Goal: Information Seeking & Learning: Learn about a topic

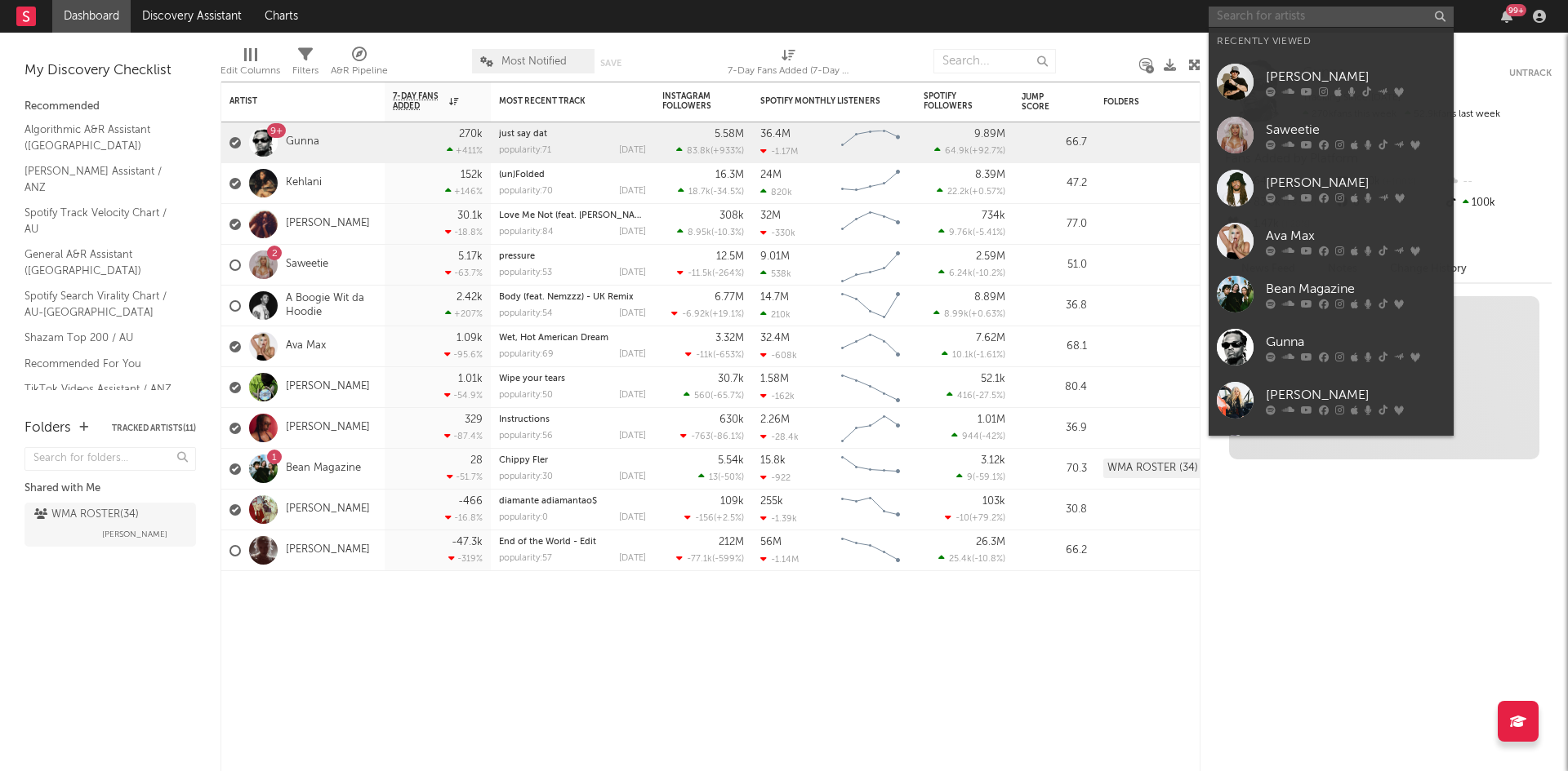
click at [1263, 17] on input "text" at bounding box center [1331, 17] width 245 height 21
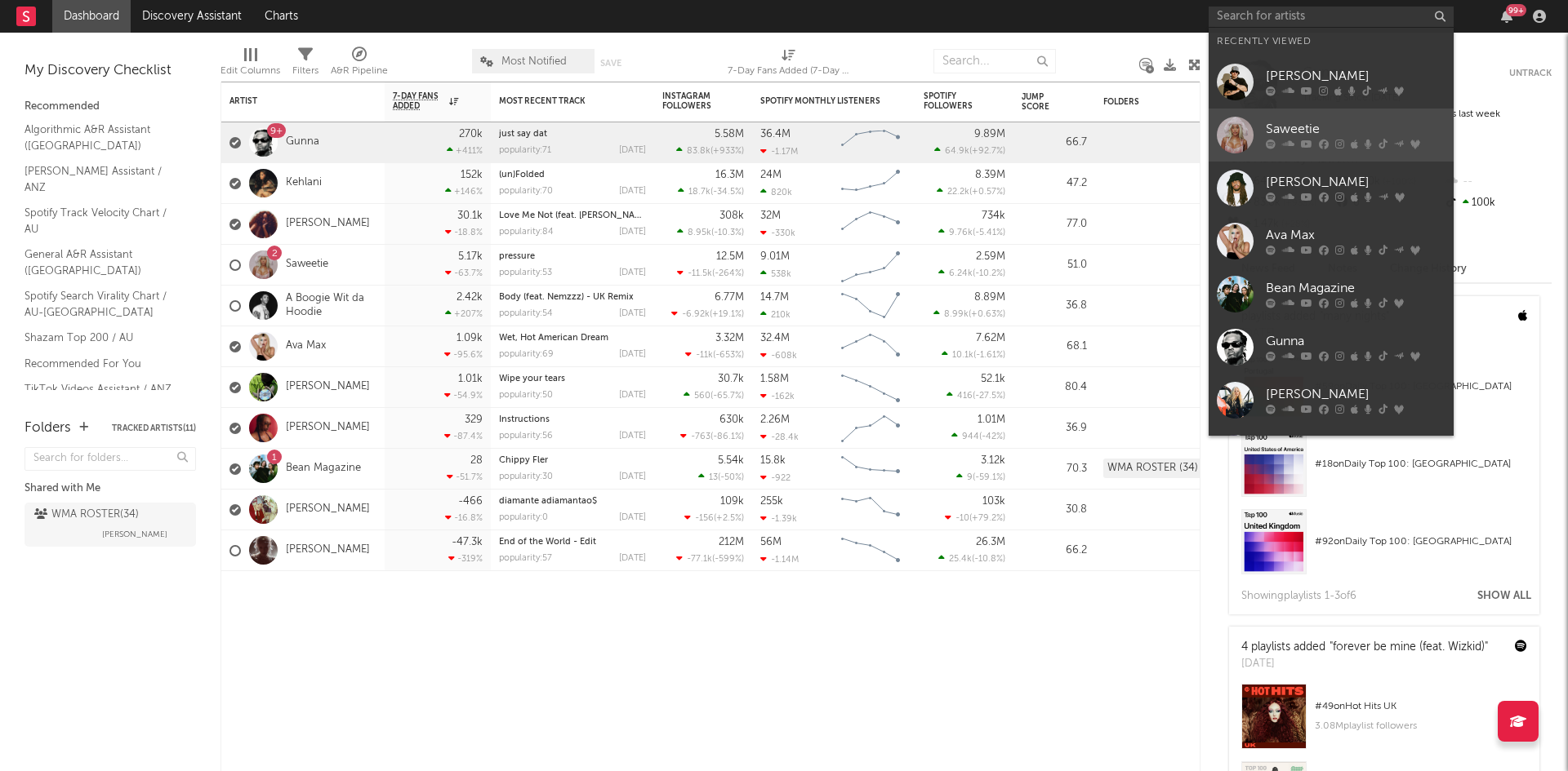
click at [1228, 136] on div at bounding box center [1234, 134] width 37 height 37
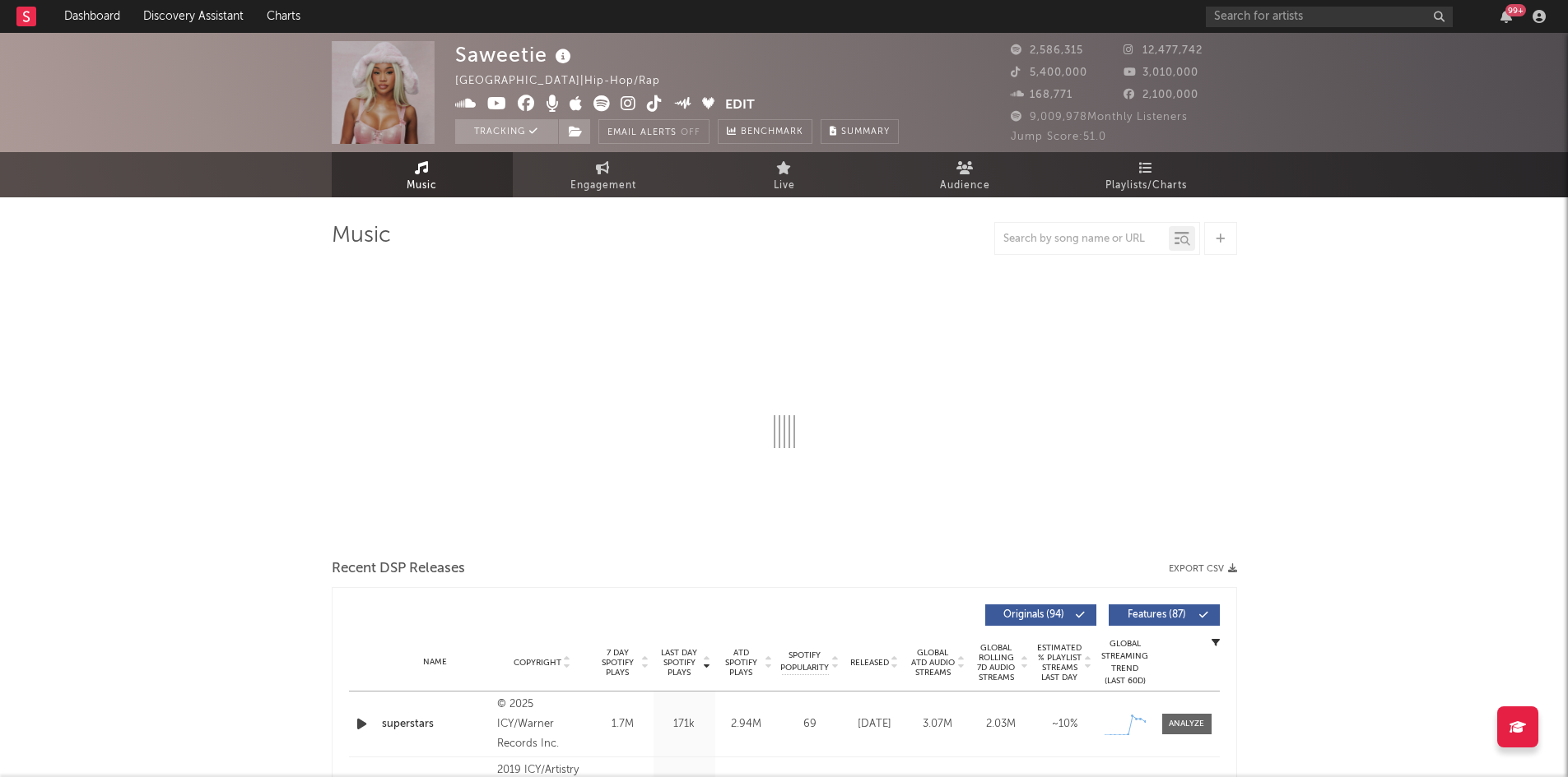
select select "6m"
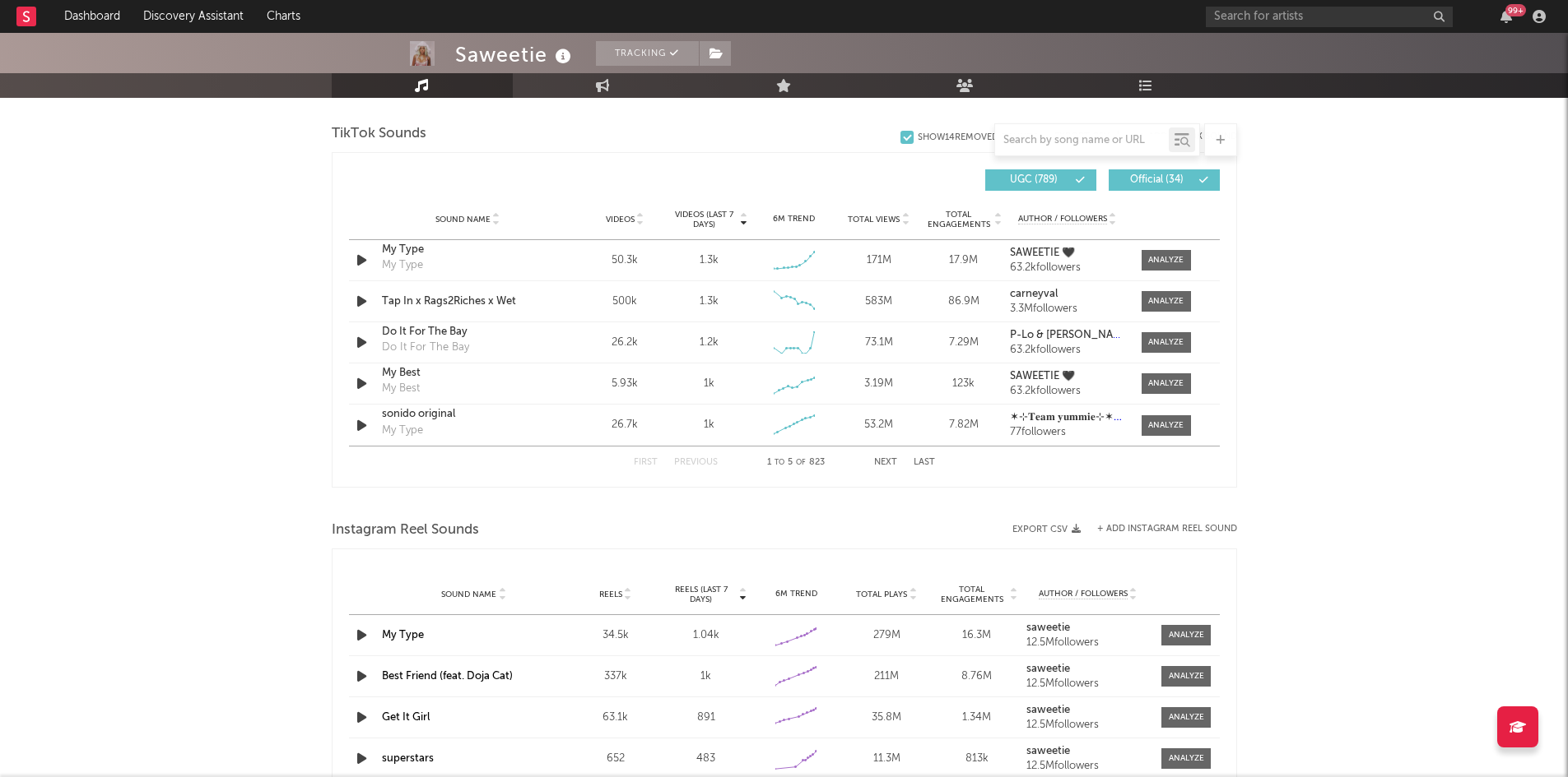
scroll to position [1152, 0]
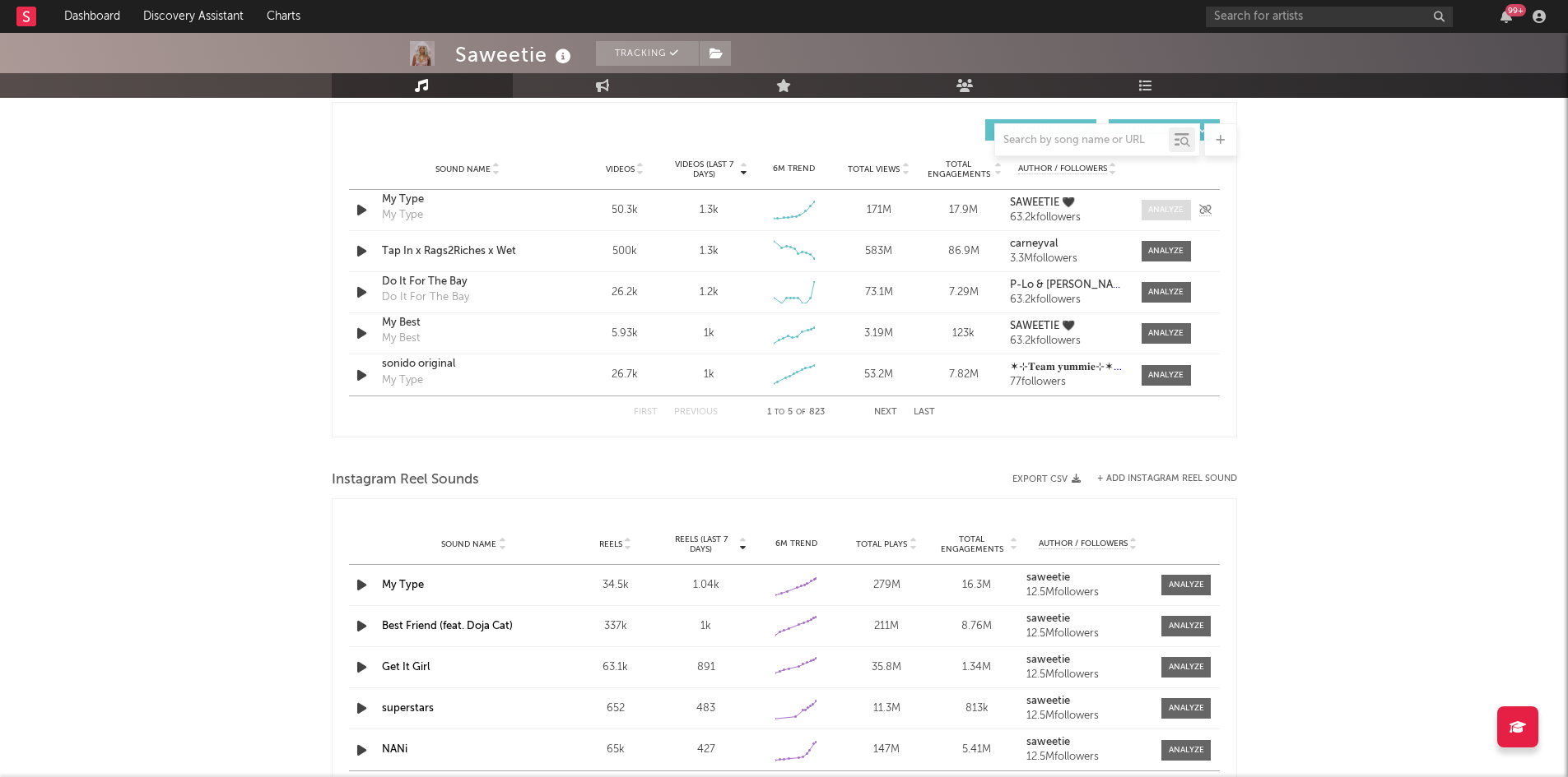
click at [1149, 211] on div at bounding box center [1166, 210] width 35 height 12
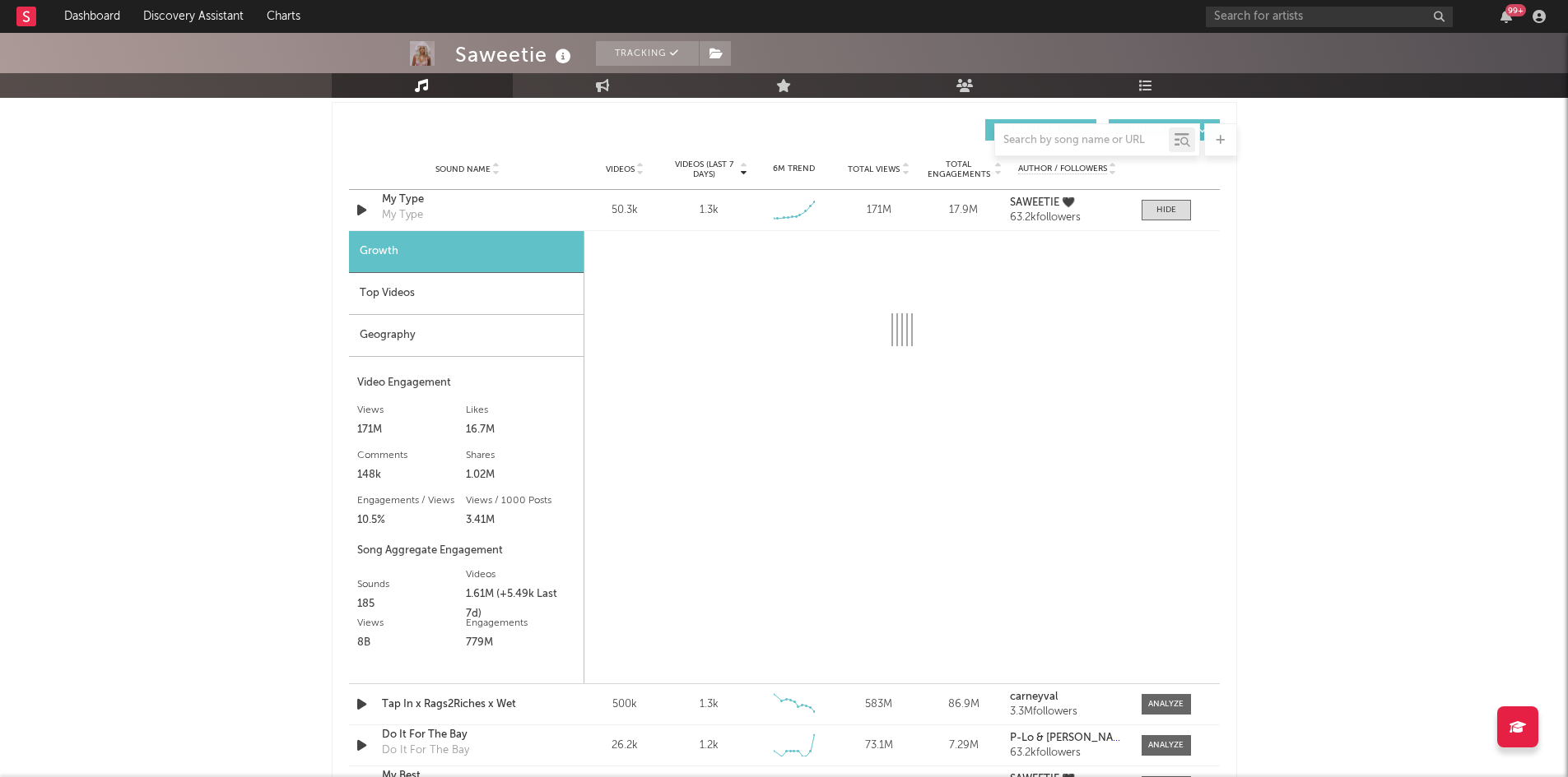
click at [428, 297] on div "Top Videos" at bounding box center [467, 294] width 235 height 42
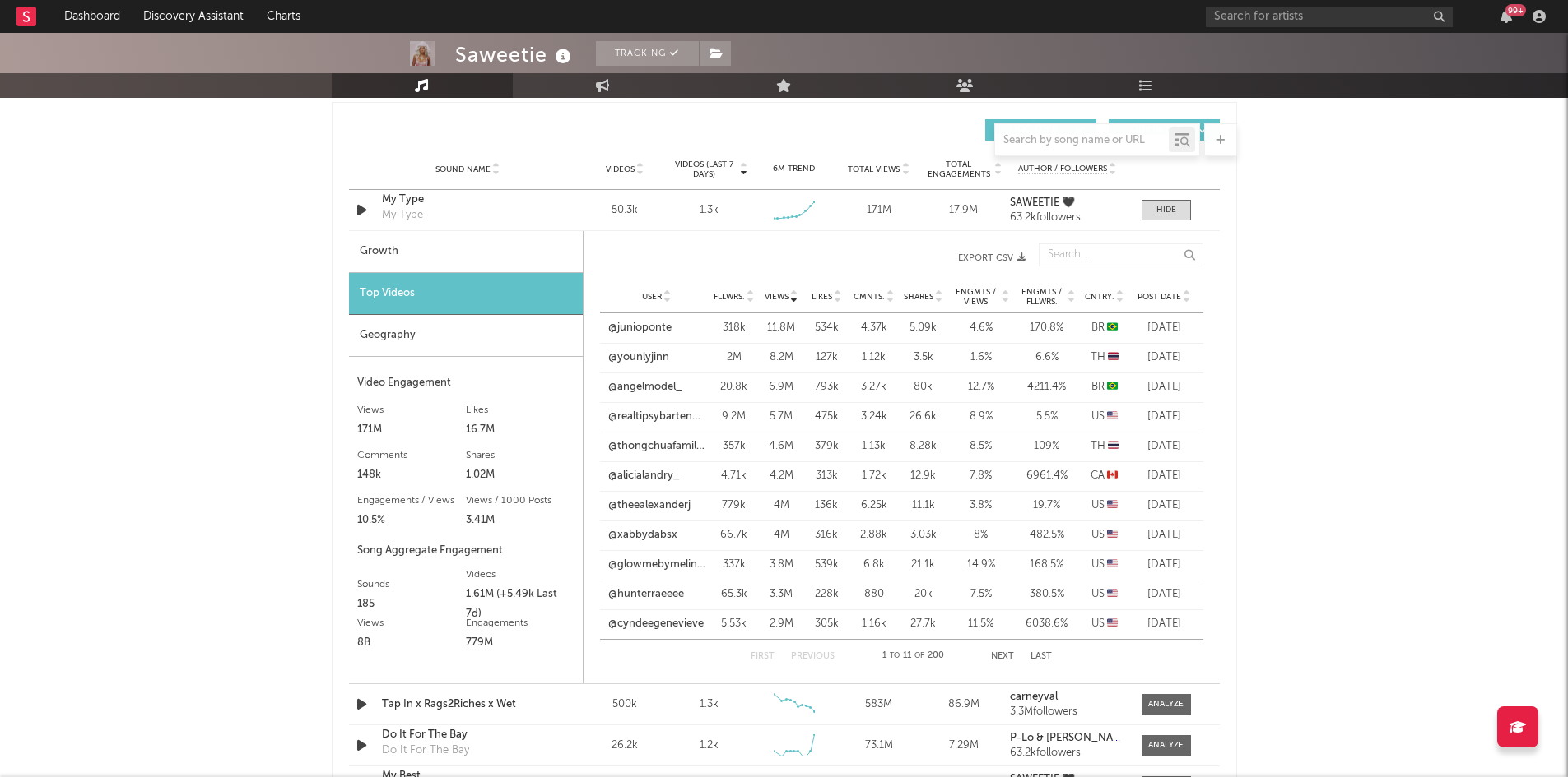
click at [1098, 296] on span "Cntry." at bounding box center [1099, 297] width 29 height 9
click at [1153, 294] on span "Post Date" at bounding box center [1159, 297] width 44 height 9
click at [1007, 657] on button "Next" at bounding box center [1003, 657] width 23 height 9
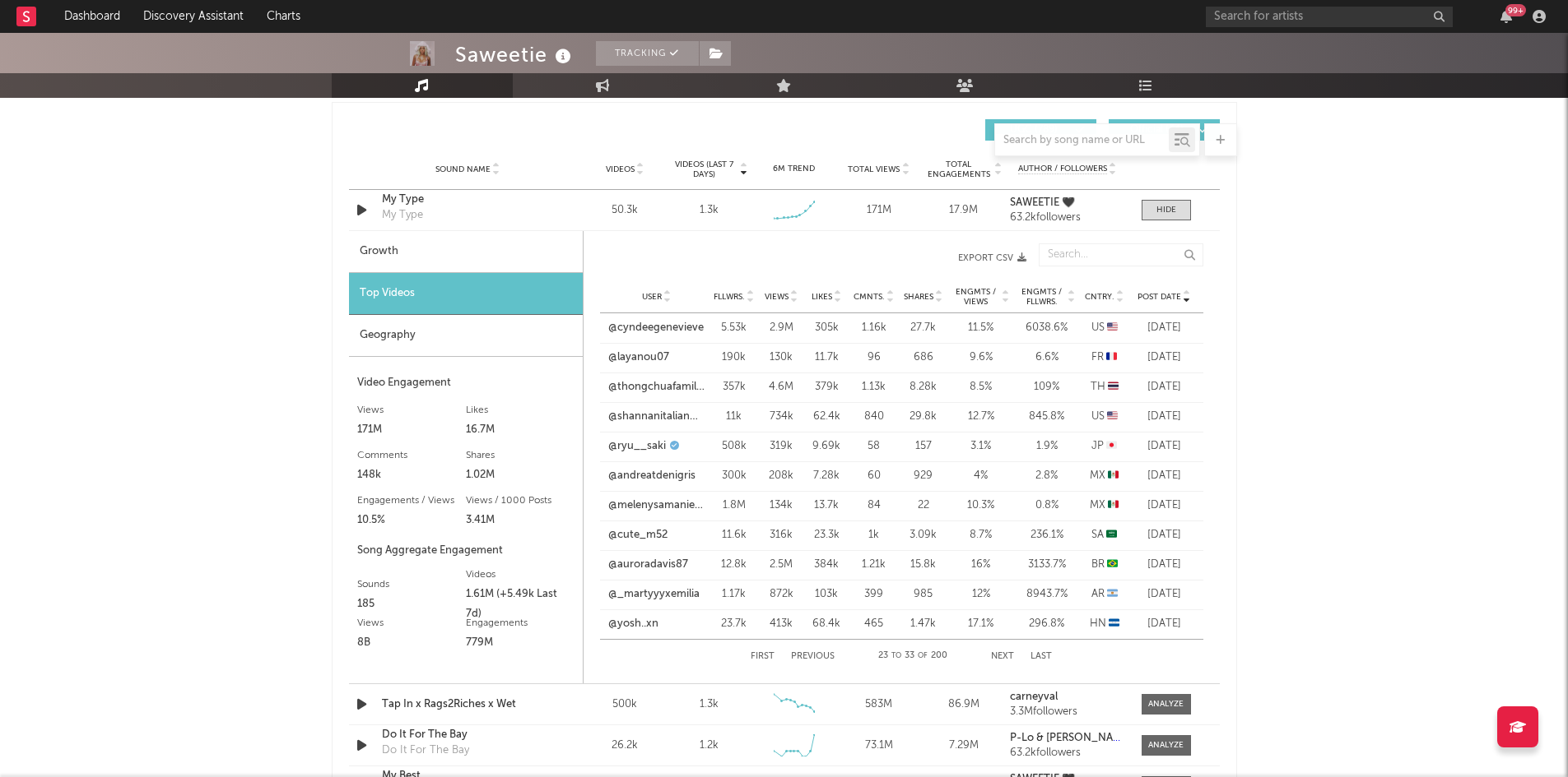
click at [1007, 657] on button "Next" at bounding box center [1003, 657] width 23 height 9
click at [824, 654] on button "Previous" at bounding box center [813, 657] width 44 height 9
click at [828, 653] on button "Previous" at bounding box center [812, 657] width 44 height 9
click at [1006, 656] on button "Next" at bounding box center [1003, 657] width 23 height 9
click at [1005, 656] on button "Next" at bounding box center [1003, 657] width 23 height 9
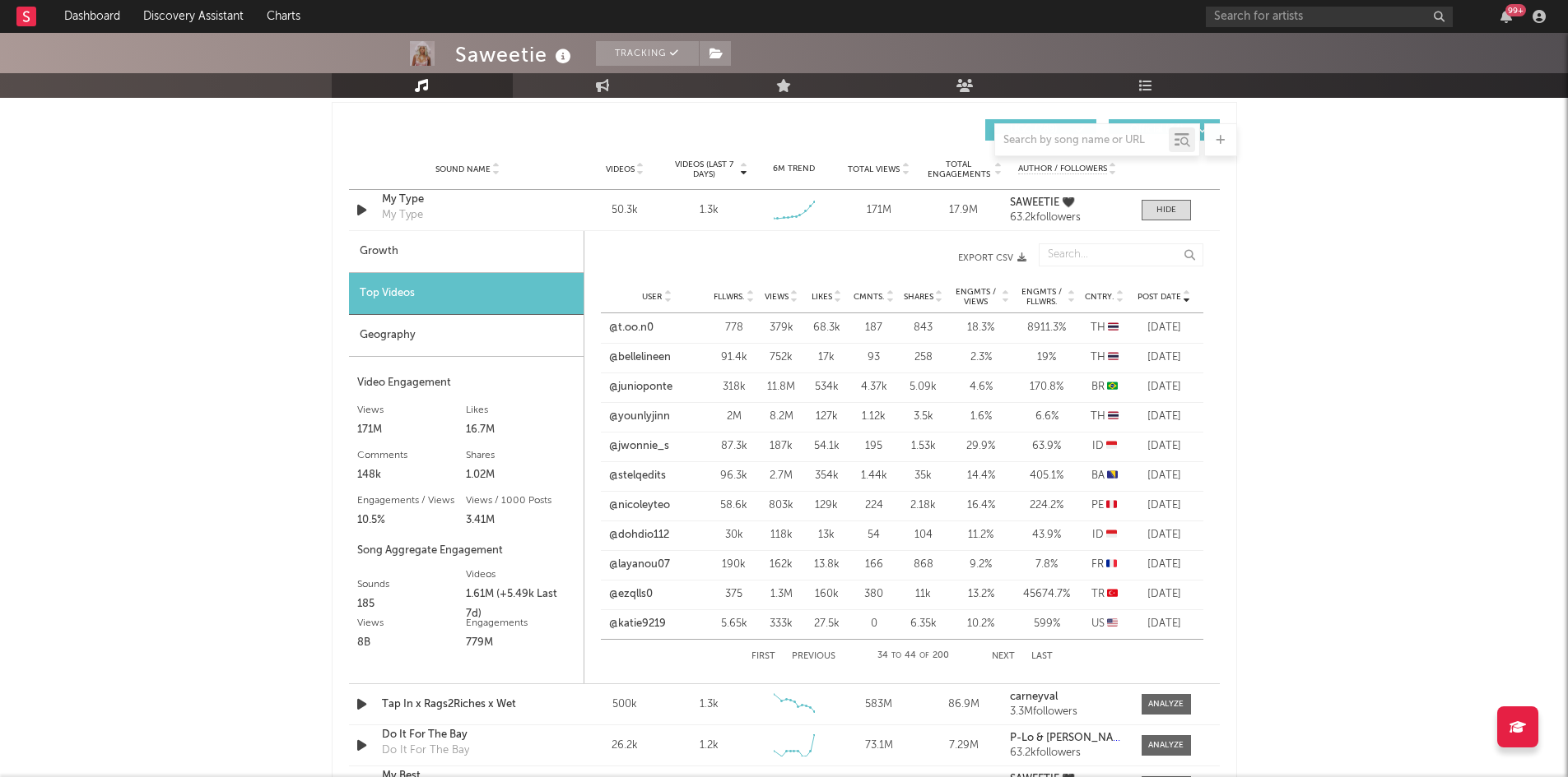
click at [1005, 656] on button "Next" at bounding box center [1003, 657] width 23 height 9
click at [1004, 656] on button "Next" at bounding box center [1003, 657] width 23 height 9
click at [1002, 656] on button "Next" at bounding box center [1003, 657] width 23 height 9
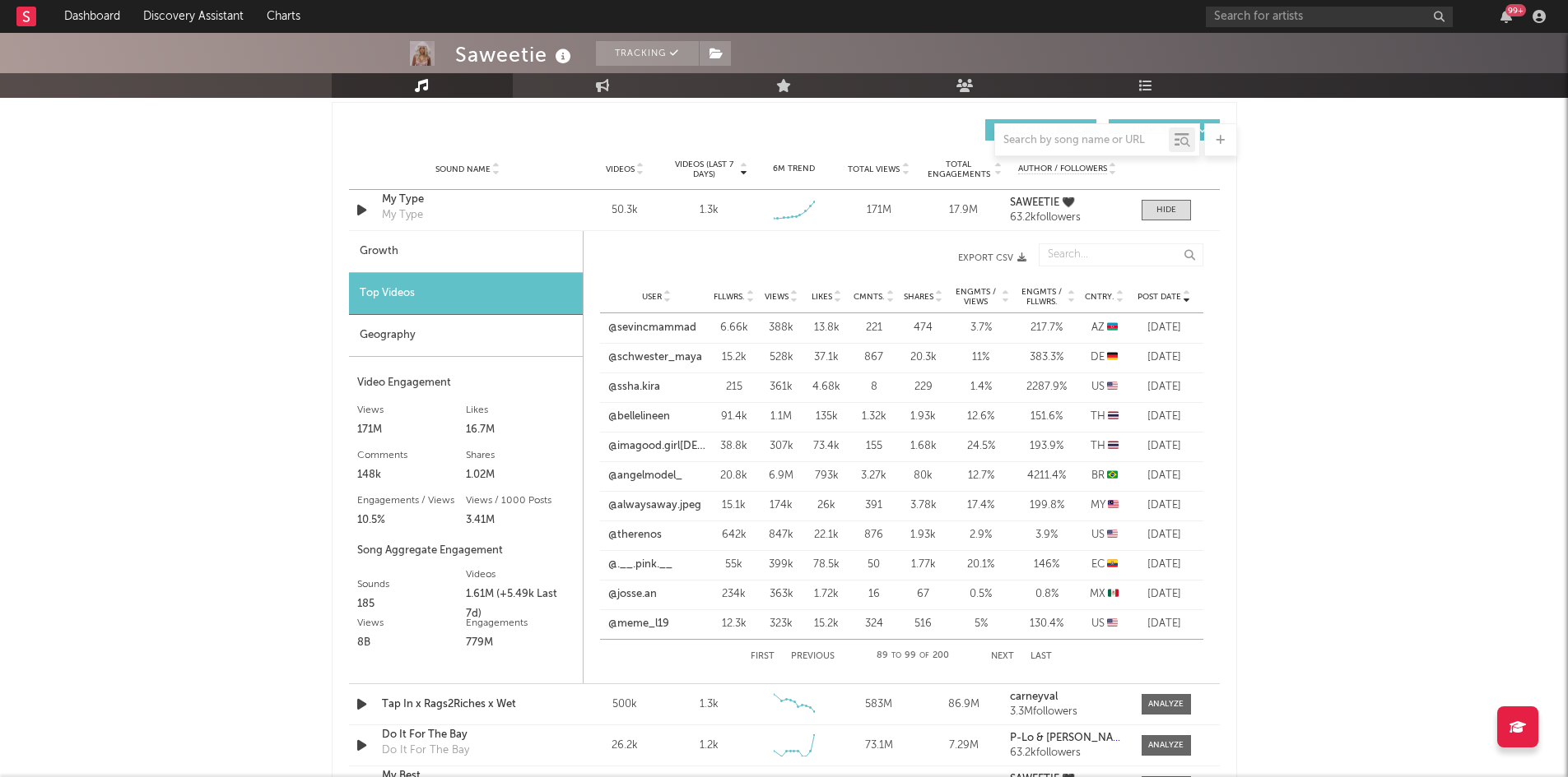
click at [1002, 656] on button "Next" at bounding box center [1003, 657] width 23 height 9
click at [1083, 142] on input "text" at bounding box center [1081, 141] width 173 height 13
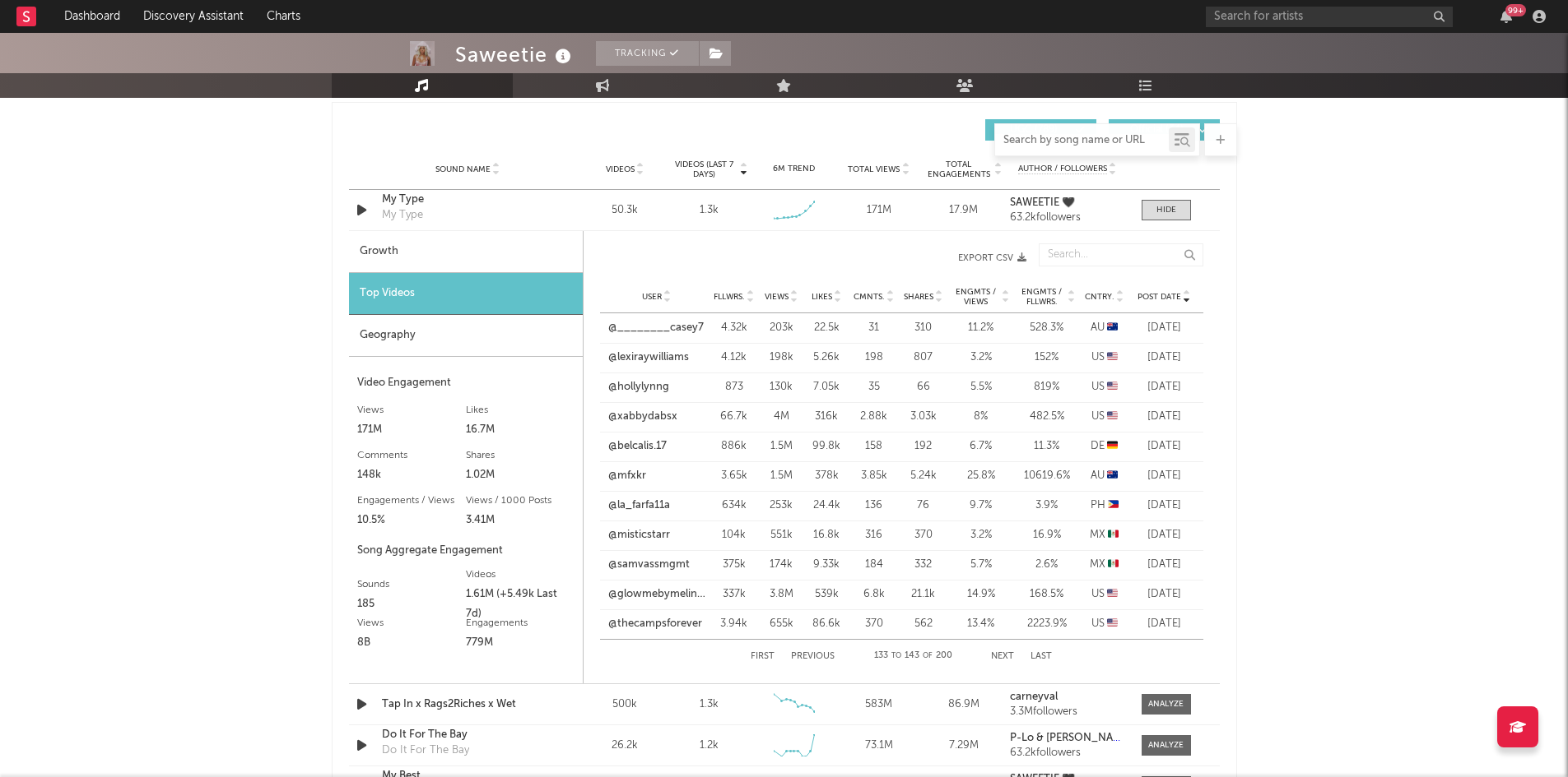
click at [1112, 141] on input "text" at bounding box center [1081, 141] width 173 height 13
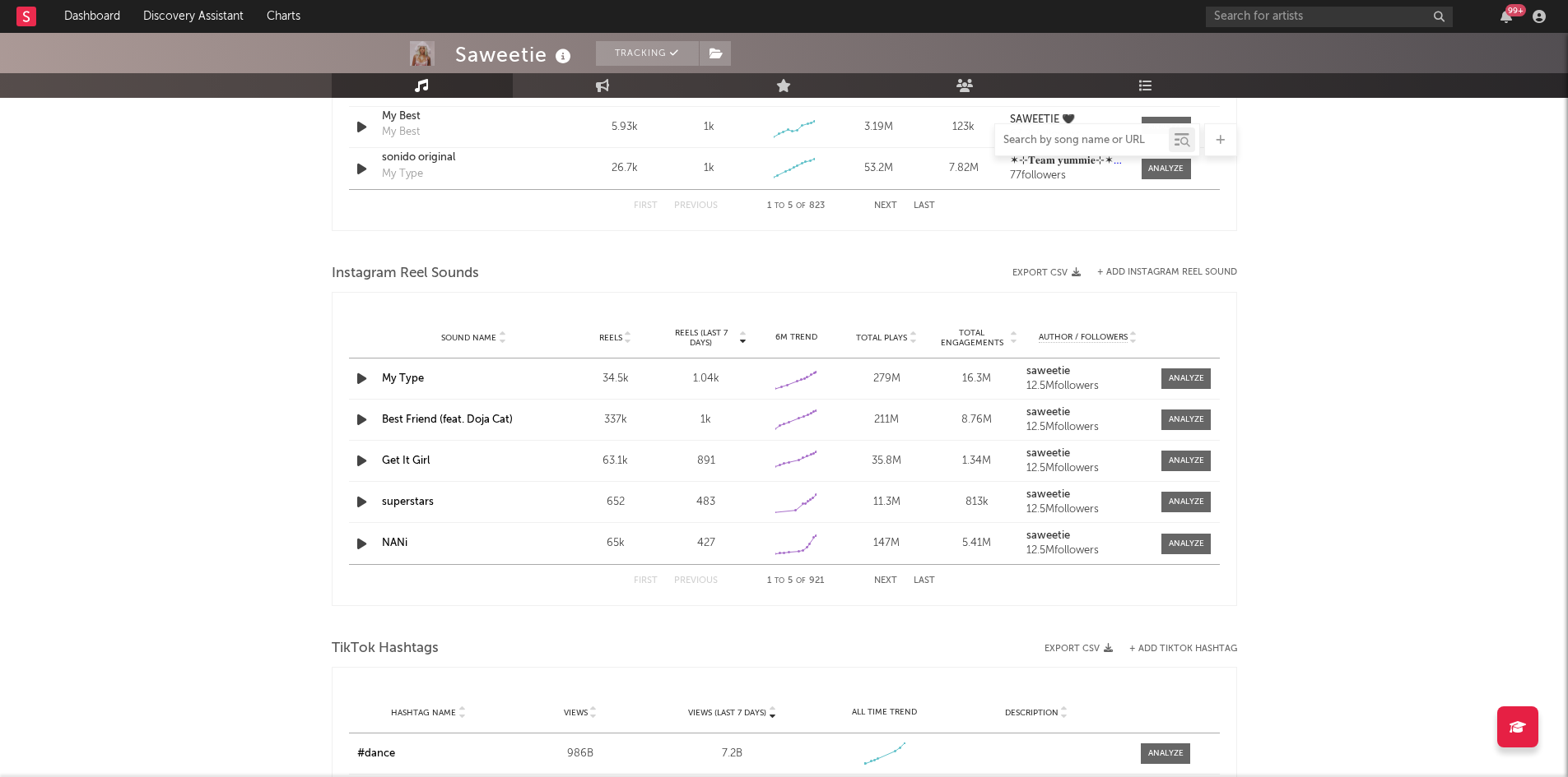
scroll to position [1810, 0]
click at [1198, 375] on div at bounding box center [1185, 380] width 35 height 12
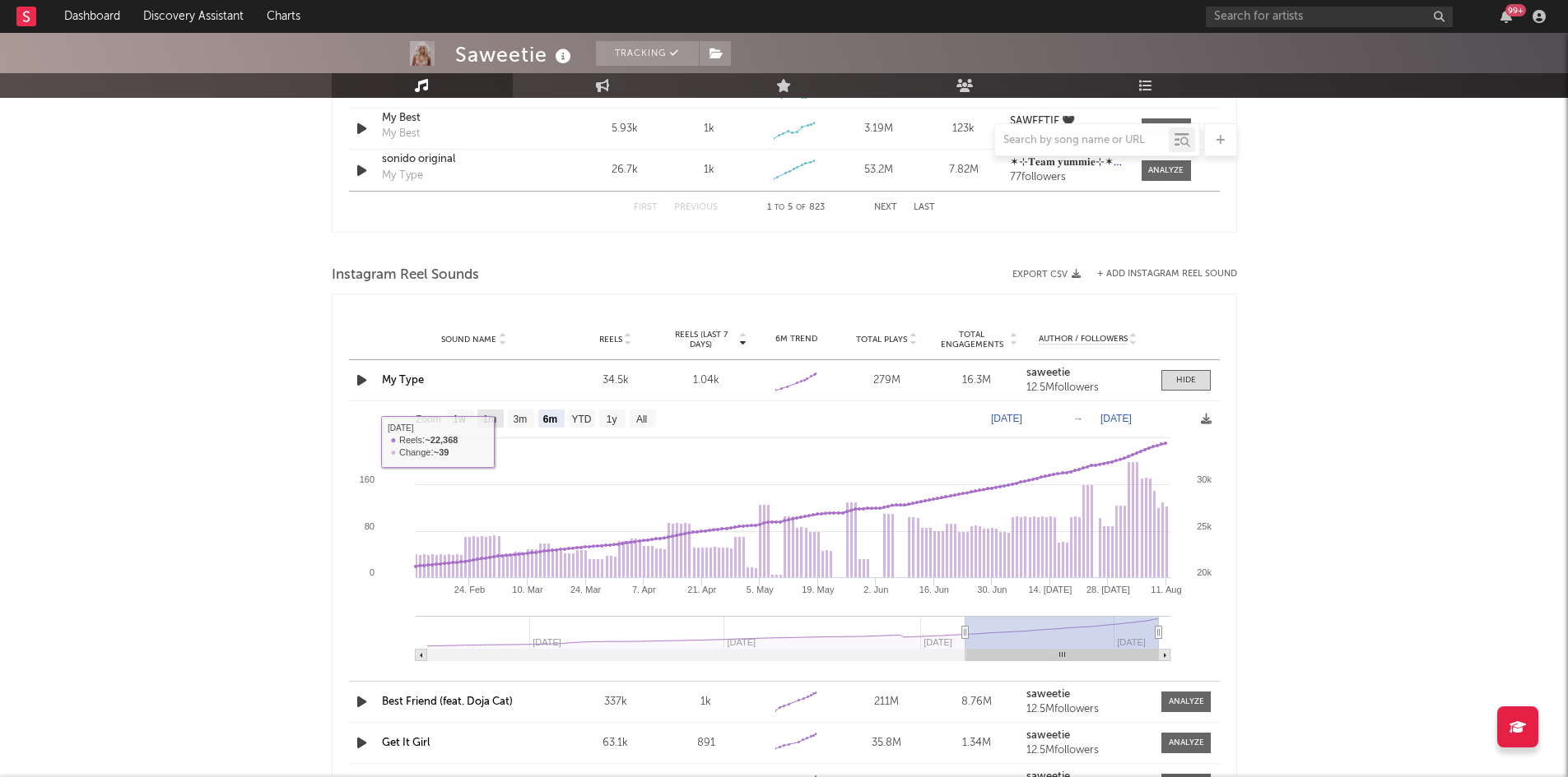
click at [488, 424] on text "1m" at bounding box center [489, 419] width 14 height 11
select select "1m"
type input "[DATE]"
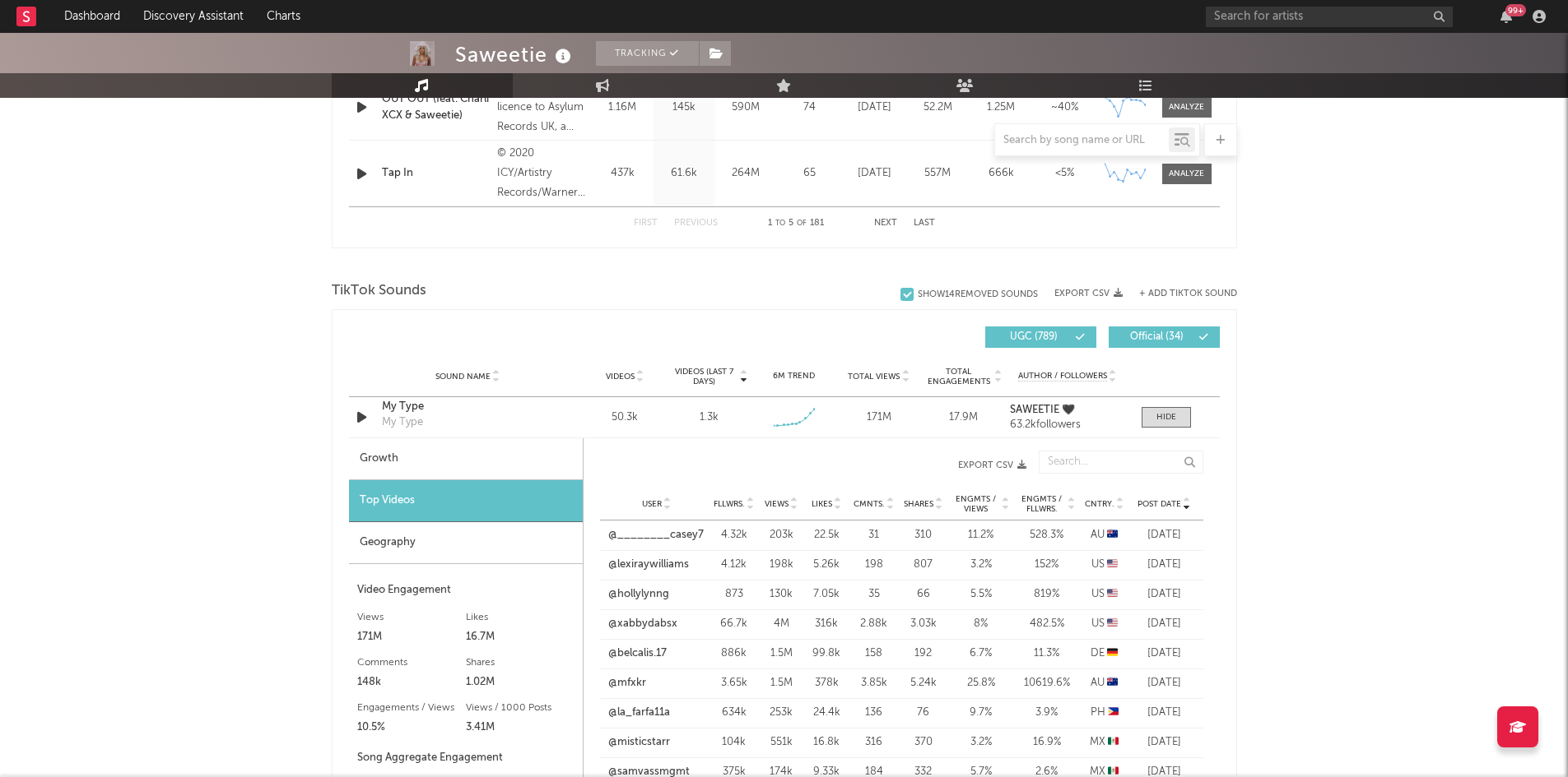
scroll to position [1069, 0]
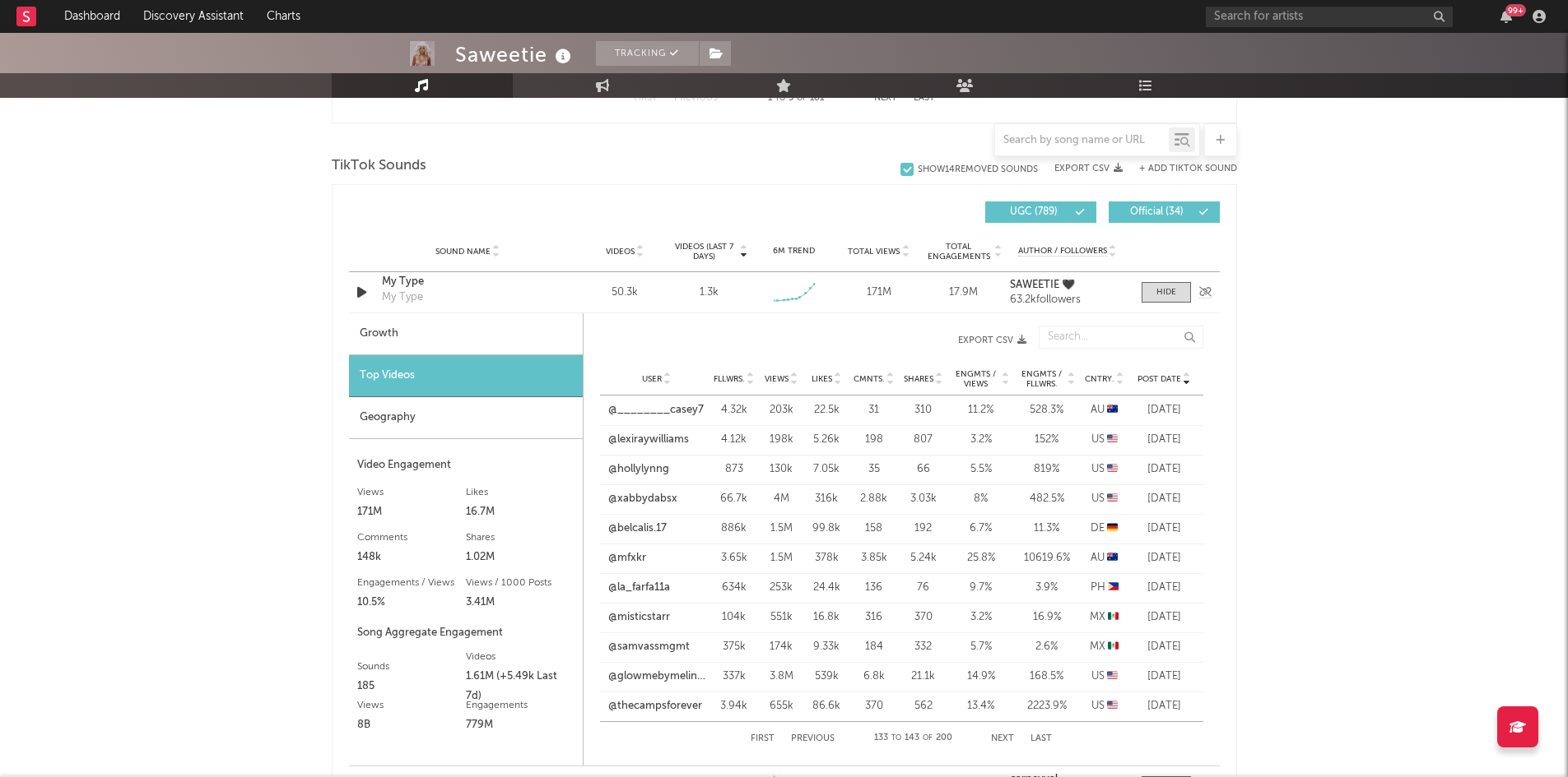
click at [492, 291] on div "My Type My Type" at bounding box center [468, 292] width 172 height 38
click at [1161, 295] on div at bounding box center [1166, 292] width 20 height 12
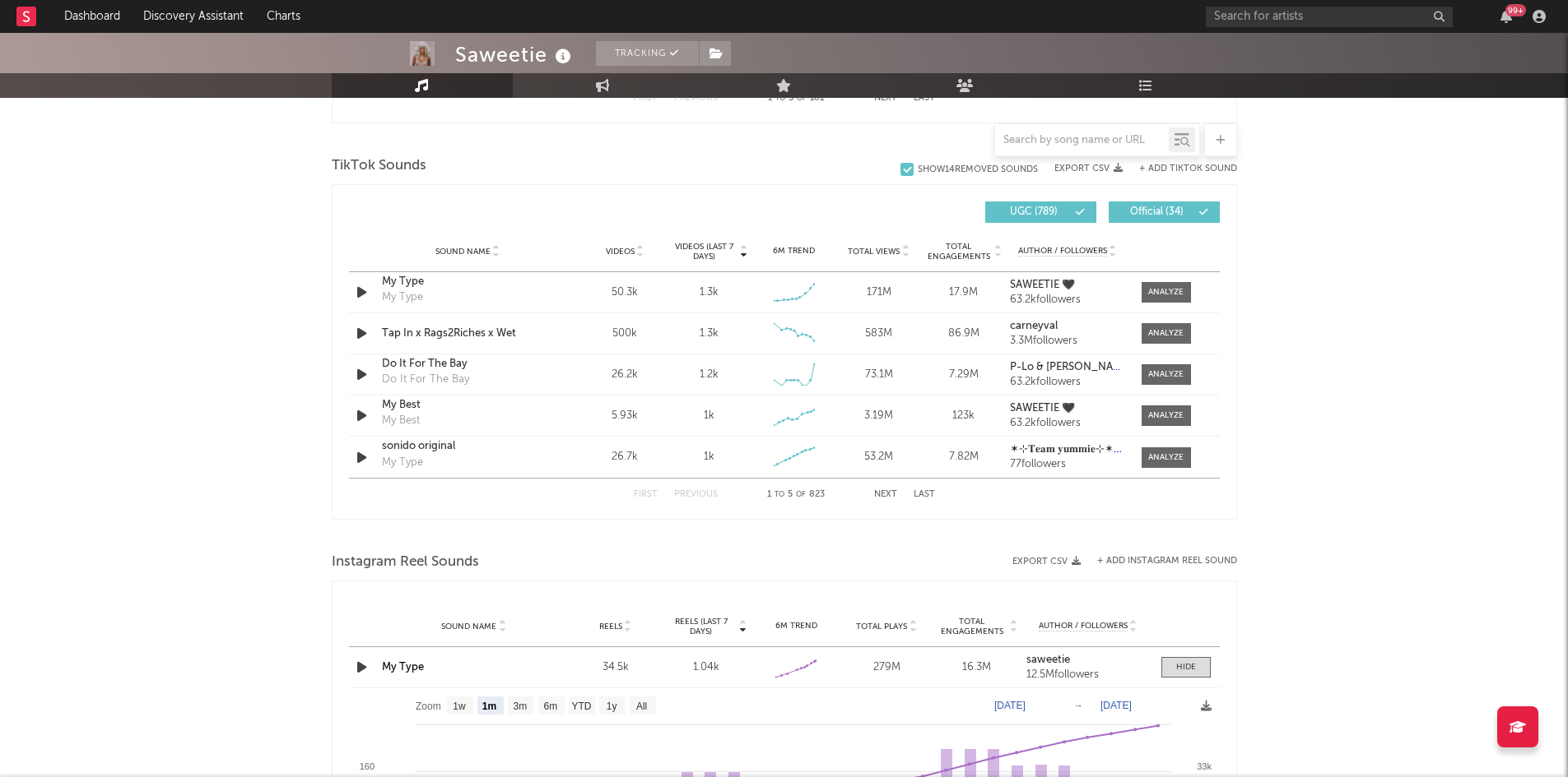
click at [886, 493] on button "Next" at bounding box center [885, 495] width 23 height 9
click at [884, 493] on button "Next" at bounding box center [885, 495] width 23 height 9
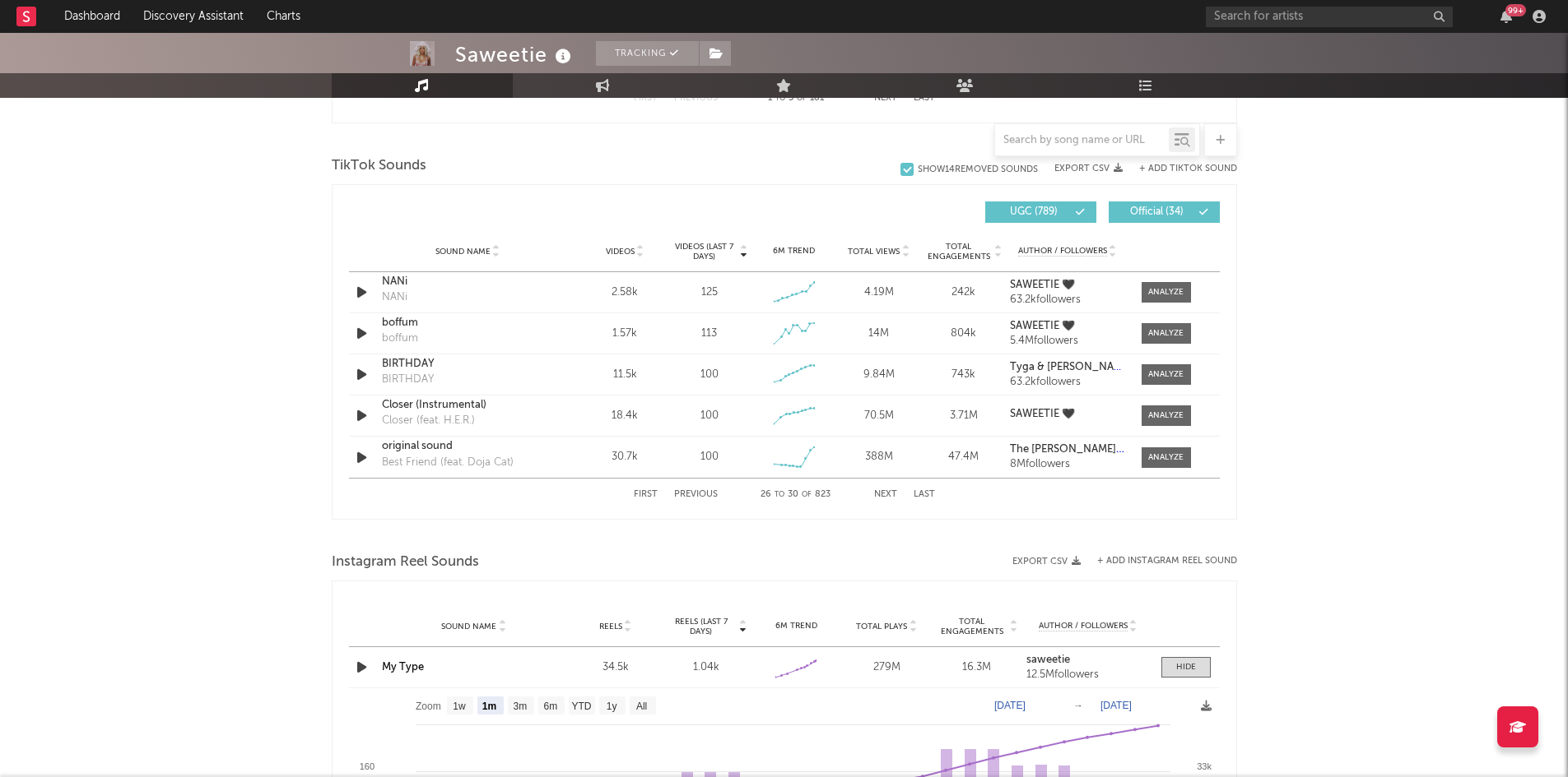
click at [927, 494] on button "Last" at bounding box center [924, 495] width 22 height 9
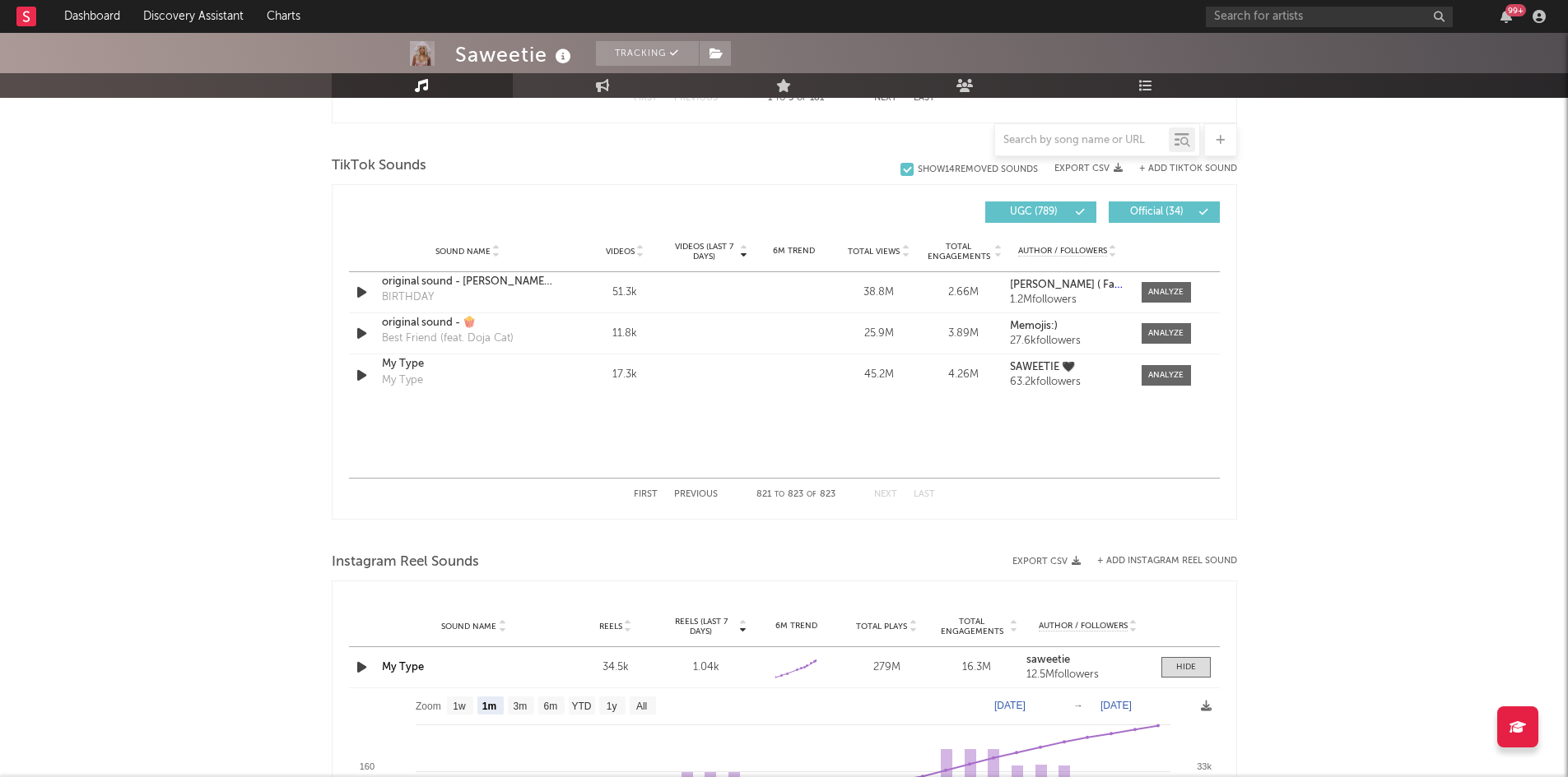
click at [639, 490] on button "First" at bounding box center [645, 495] width 24 height 9
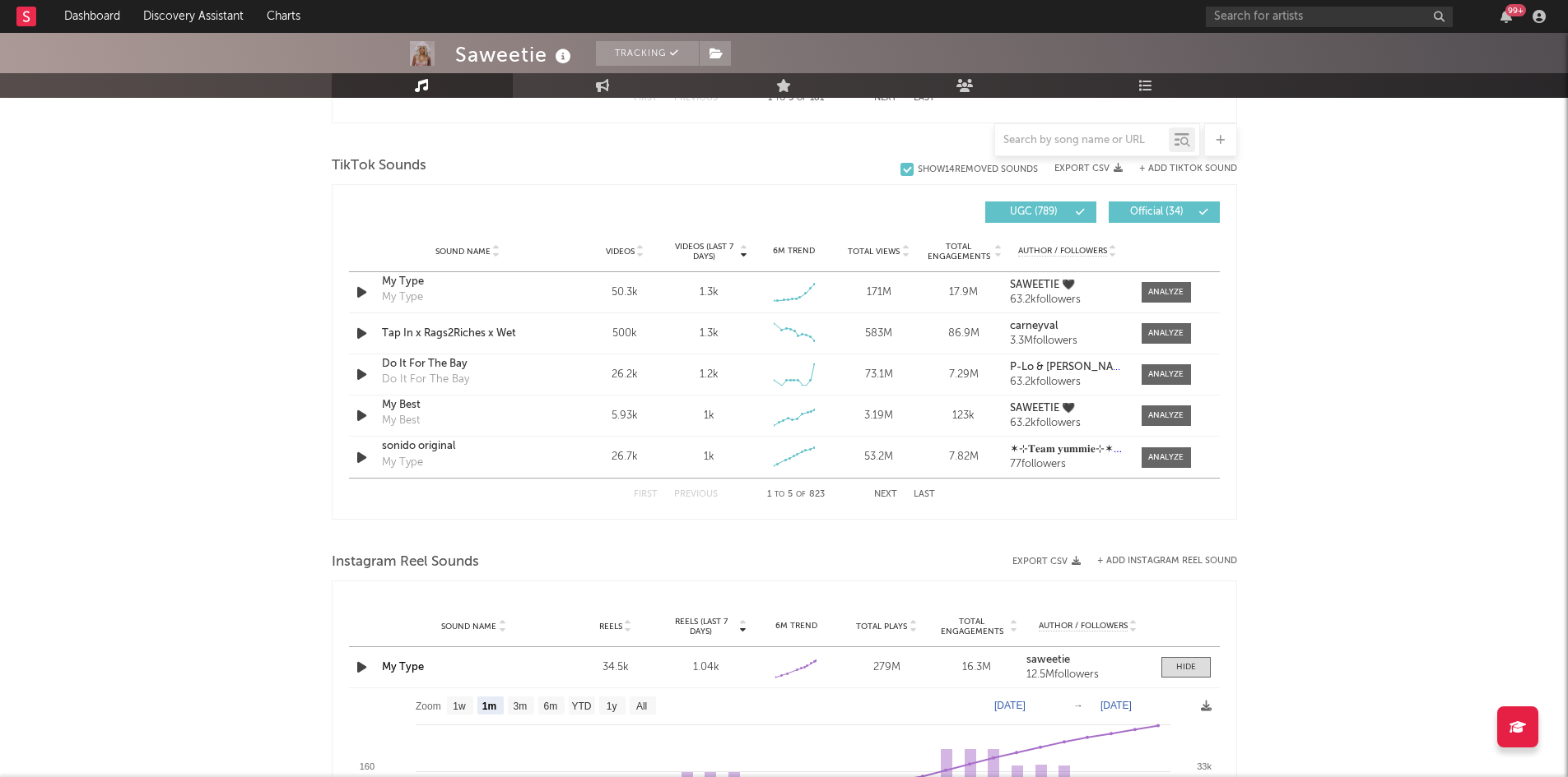
click at [890, 497] on button "Next" at bounding box center [885, 495] width 23 height 9
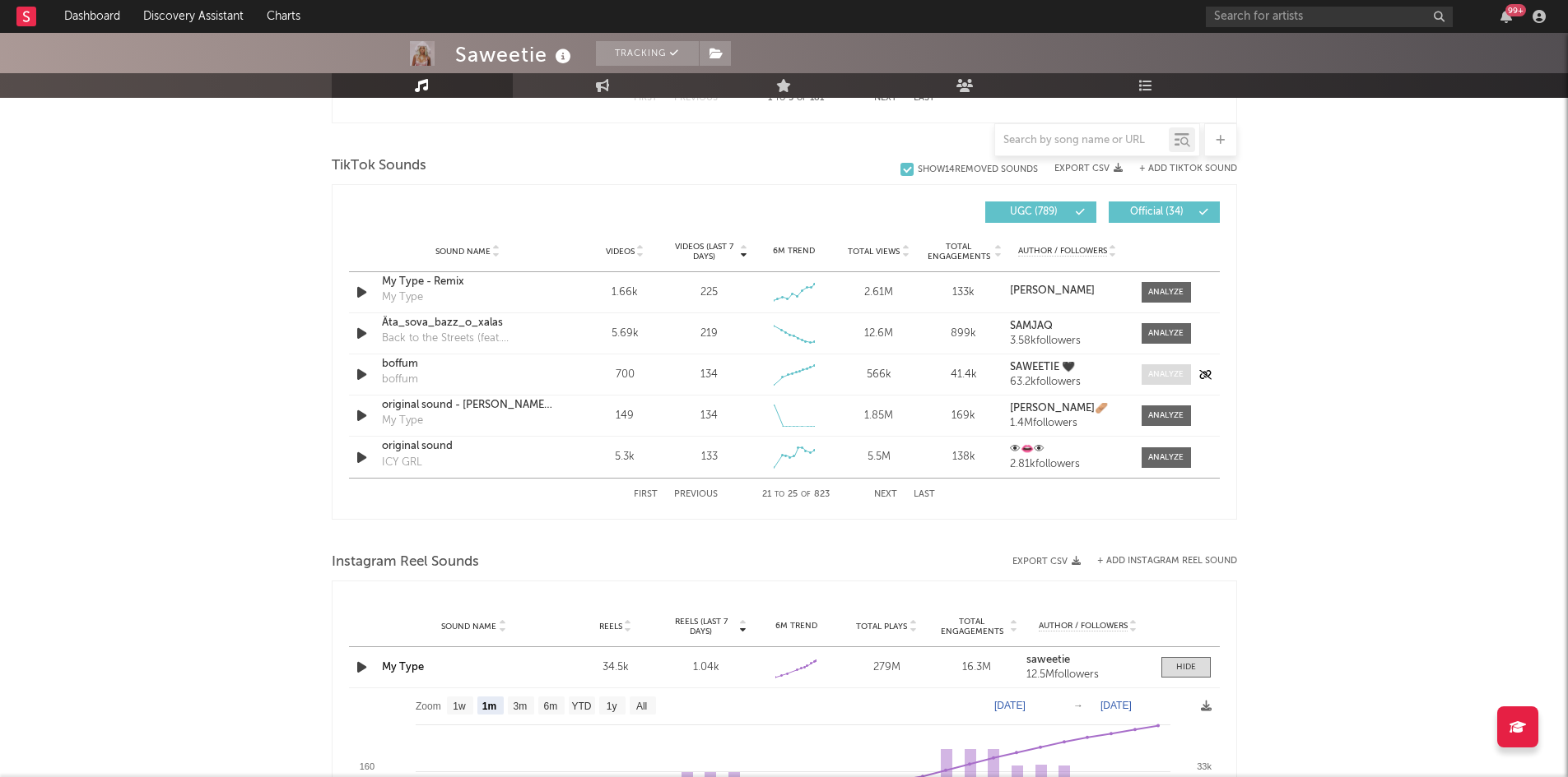
click at [1166, 378] on div at bounding box center [1166, 374] width 35 height 12
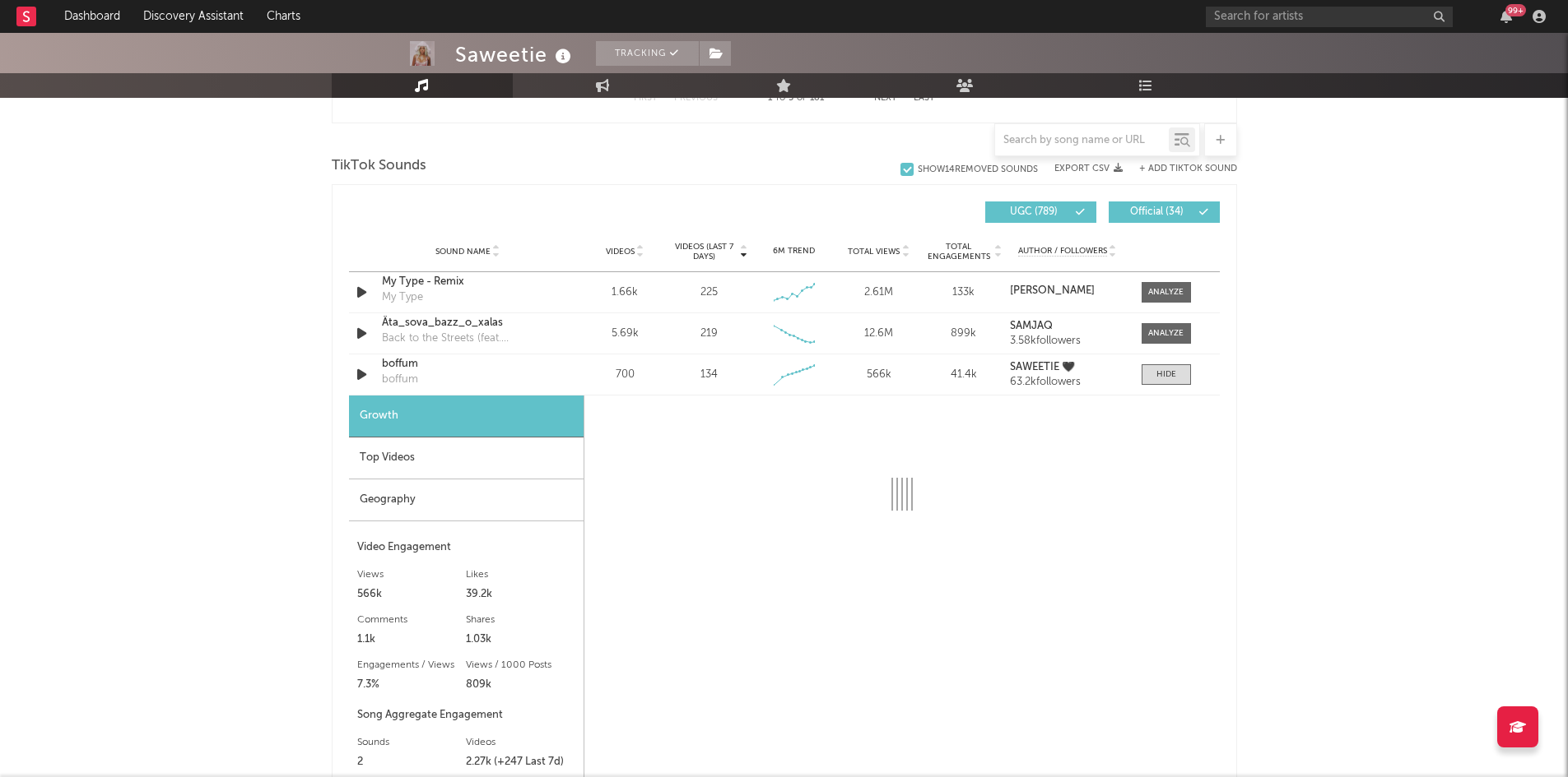
select select "1w"
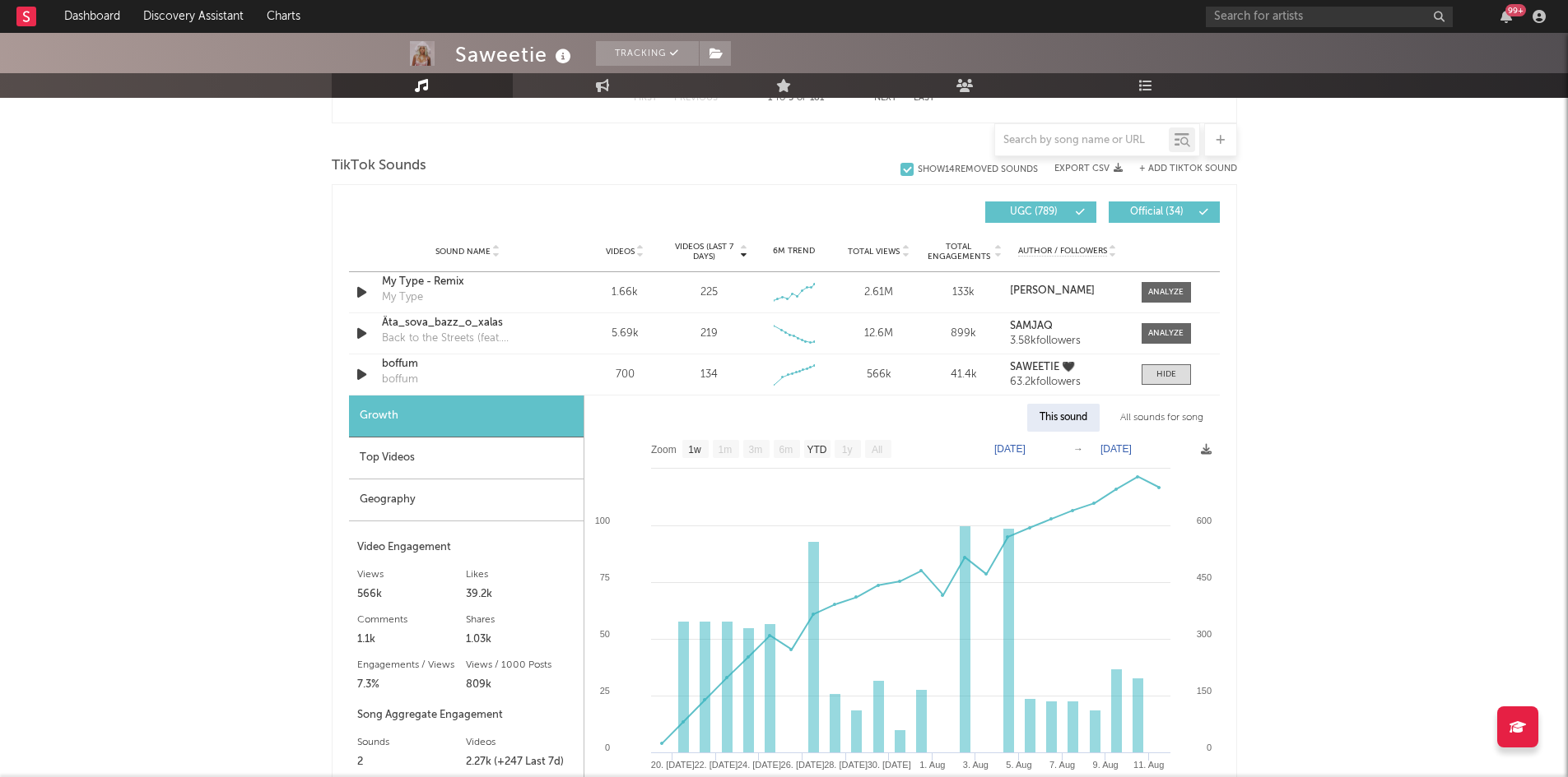
click at [413, 463] on div "Top Videos" at bounding box center [467, 458] width 235 height 42
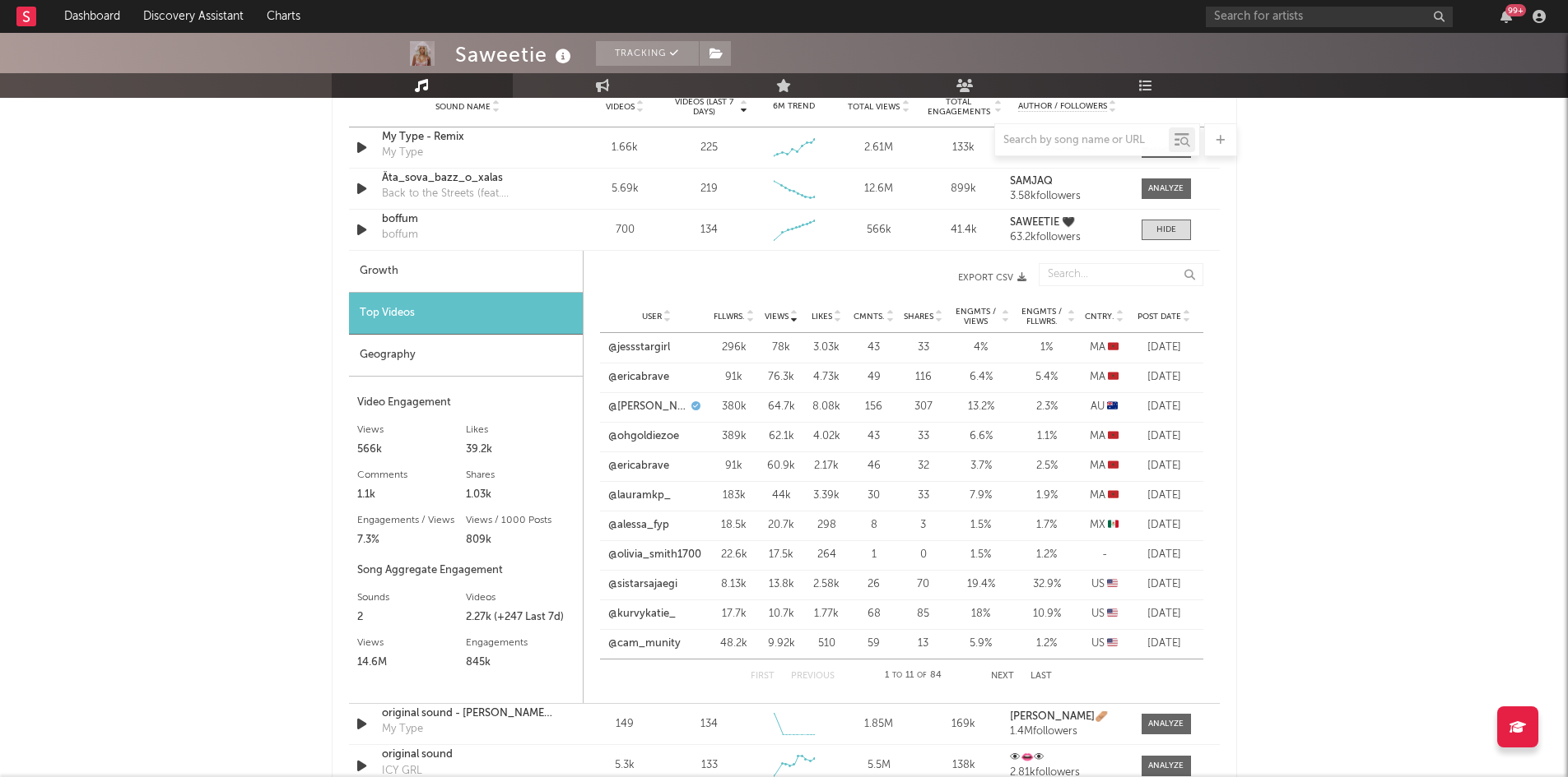
scroll to position [1234, 0]
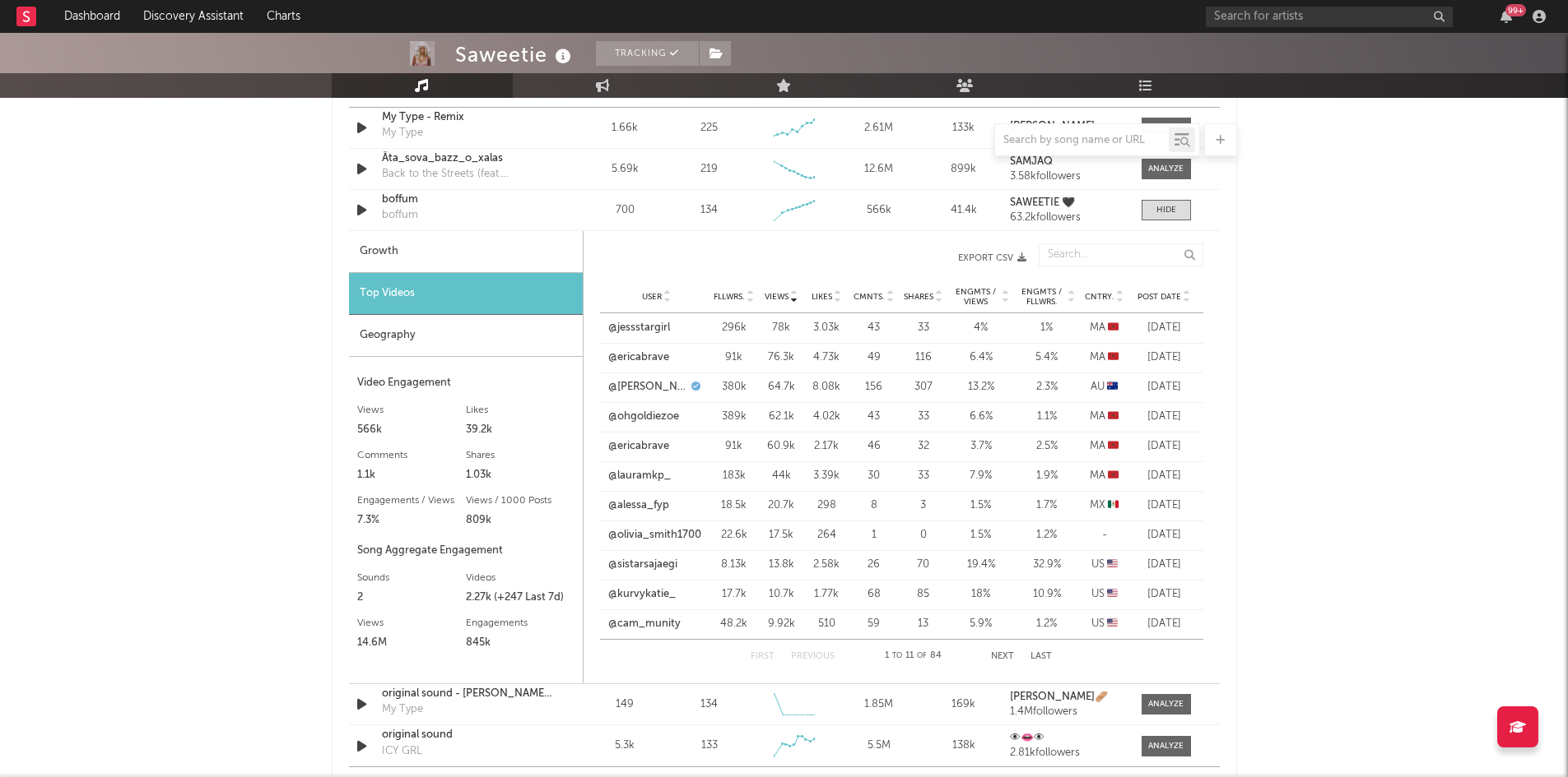
click at [1096, 296] on span "Cntry." at bounding box center [1099, 297] width 29 height 9
click at [639, 358] on link "@guyalabayles" at bounding box center [644, 357] width 73 height 16
